Goal: Information Seeking & Learning: Learn about a topic

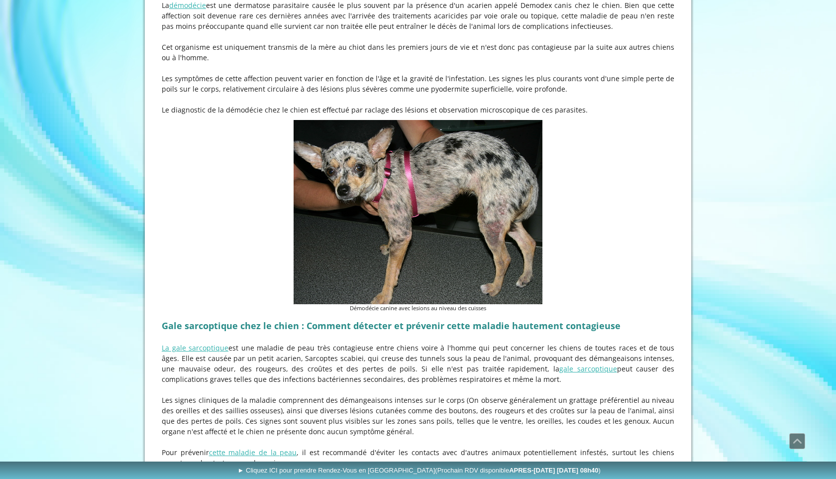
scroll to position [1231, 0]
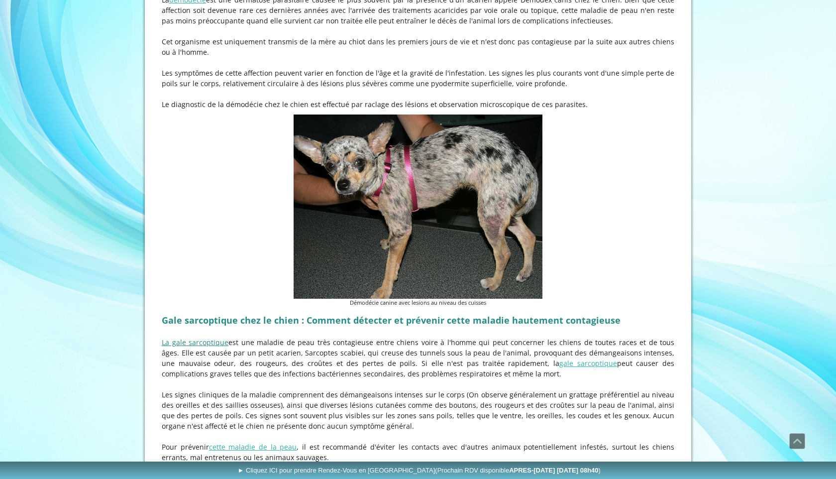
click at [191, 338] on link "La gale sarcoptique" at bounding box center [195, 342] width 67 height 9
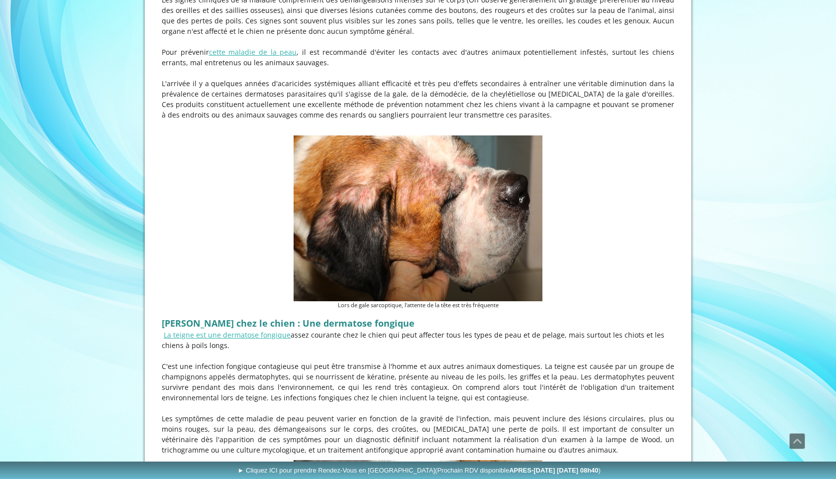
scroll to position [1572, 0]
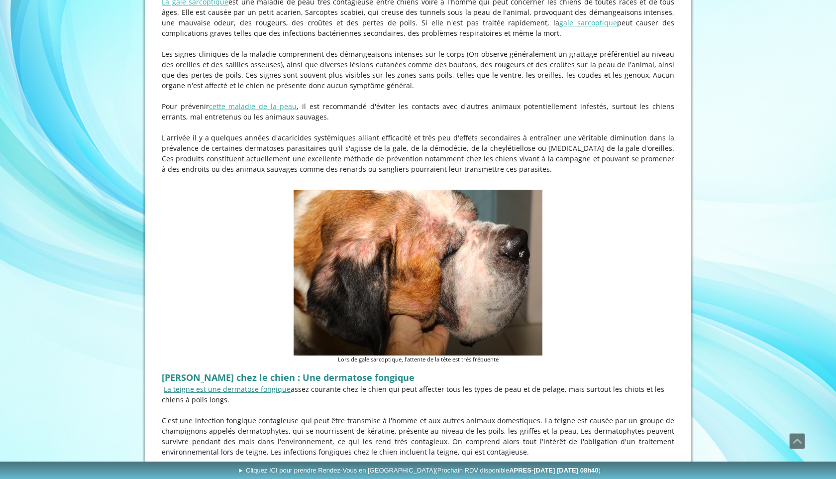
click at [262, 384] on link "La teigne est une dermatose fongique" at bounding box center [227, 388] width 127 height 9
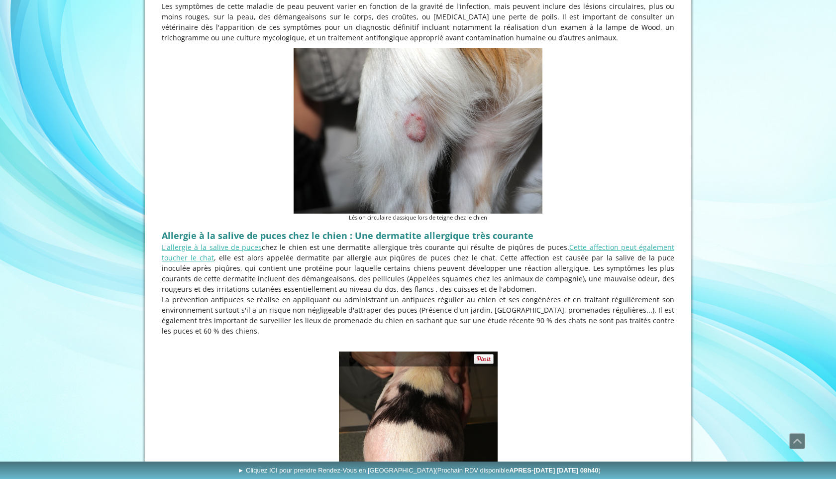
scroll to position [1954, 0]
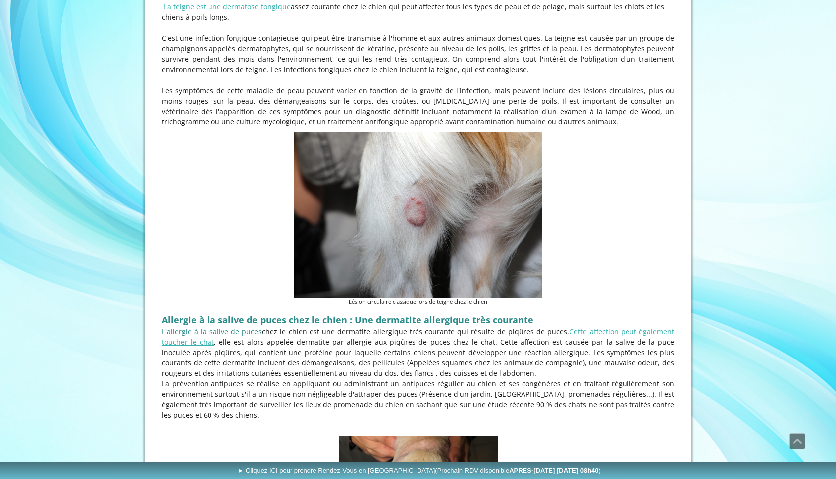
click at [234, 327] on link "L'allergie à la salive de puces" at bounding box center [212, 331] width 100 height 9
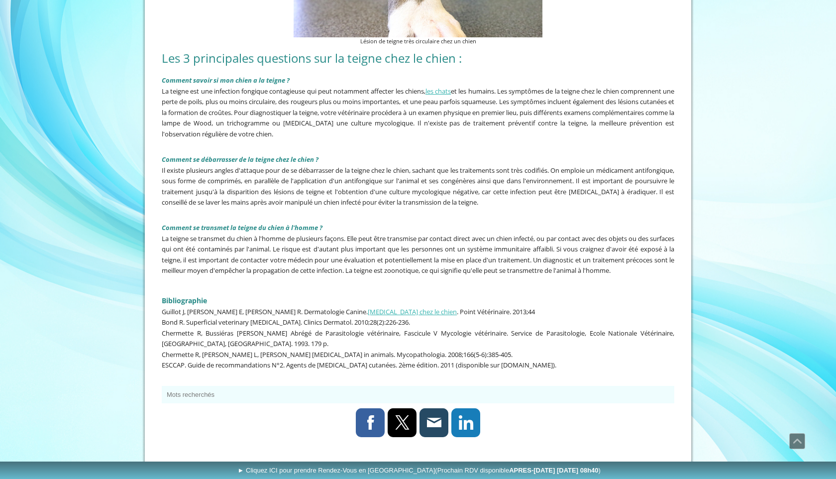
scroll to position [2399, 0]
